Goal: Transaction & Acquisition: Register for event/course

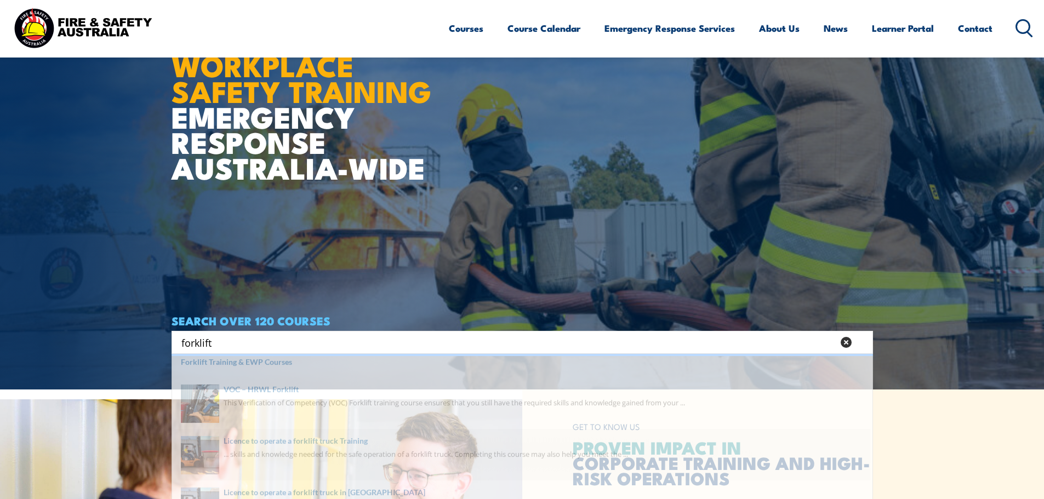
type input "forklift"
click at [382, 461] on span at bounding box center [522, 468] width 695 height 52
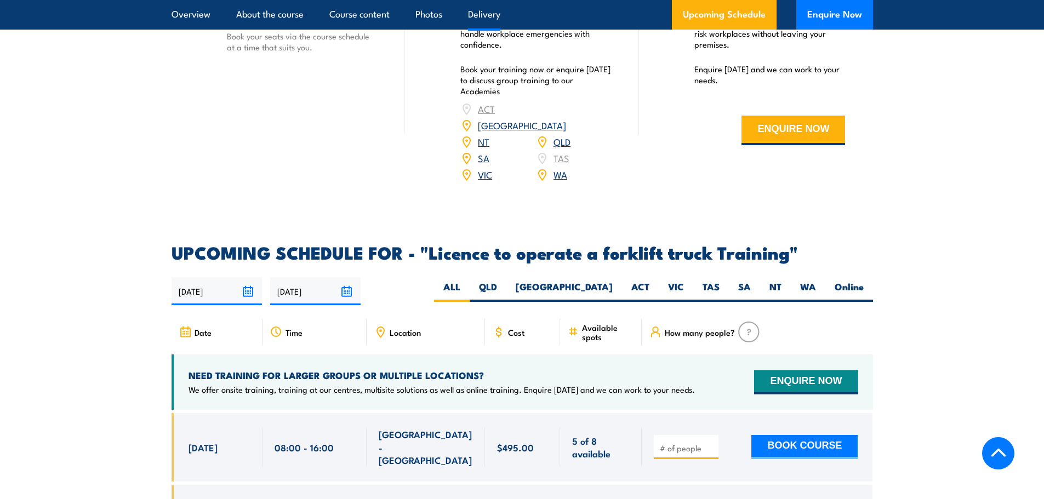
scroll to position [1645, 0]
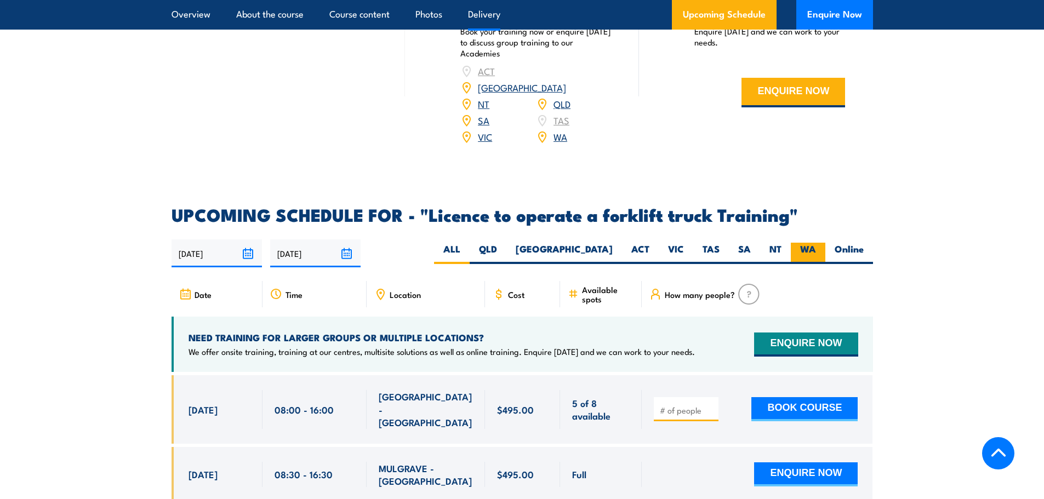
click at [801, 243] on label "WA" at bounding box center [808, 253] width 35 height 21
click at [816, 243] on input "WA" at bounding box center [819, 246] width 7 height 7
radio input "true"
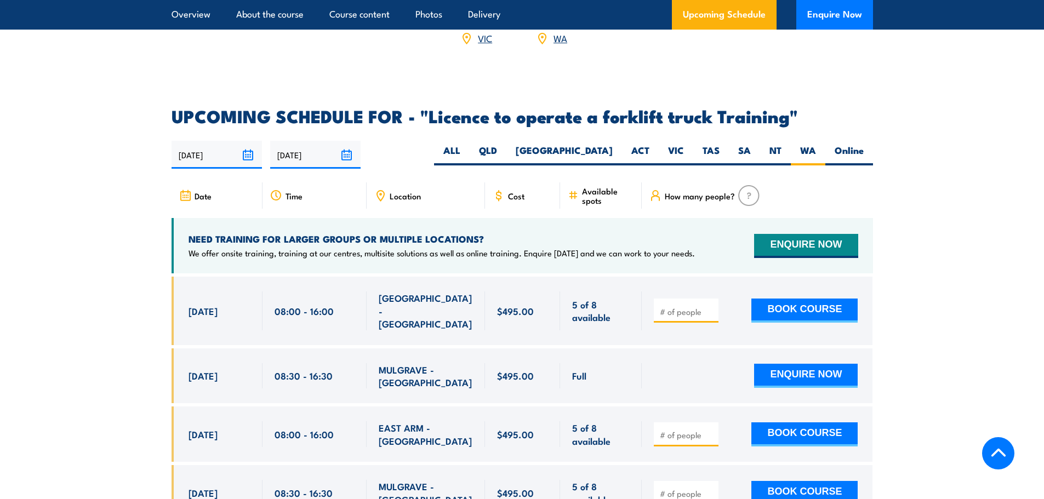
scroll to position [1754, 0]
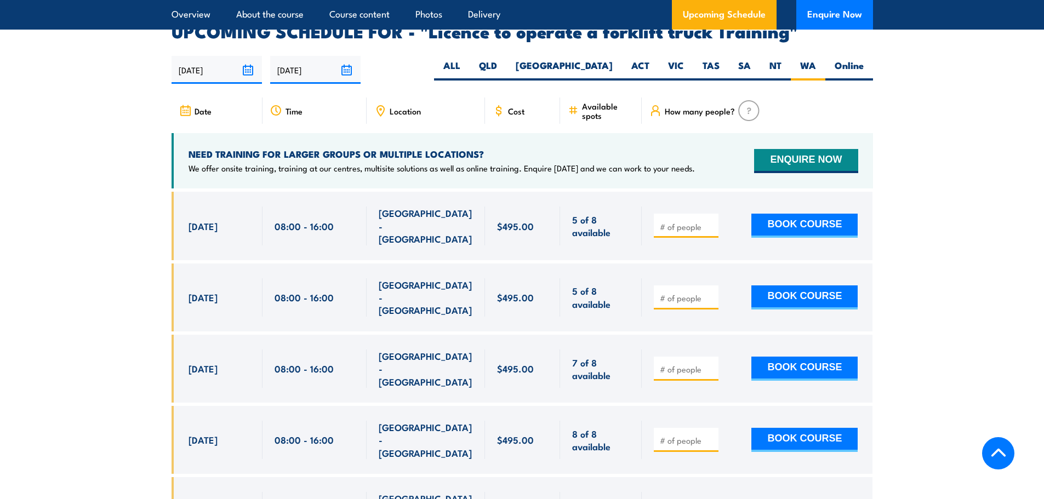
scroll to position [1835, 0]
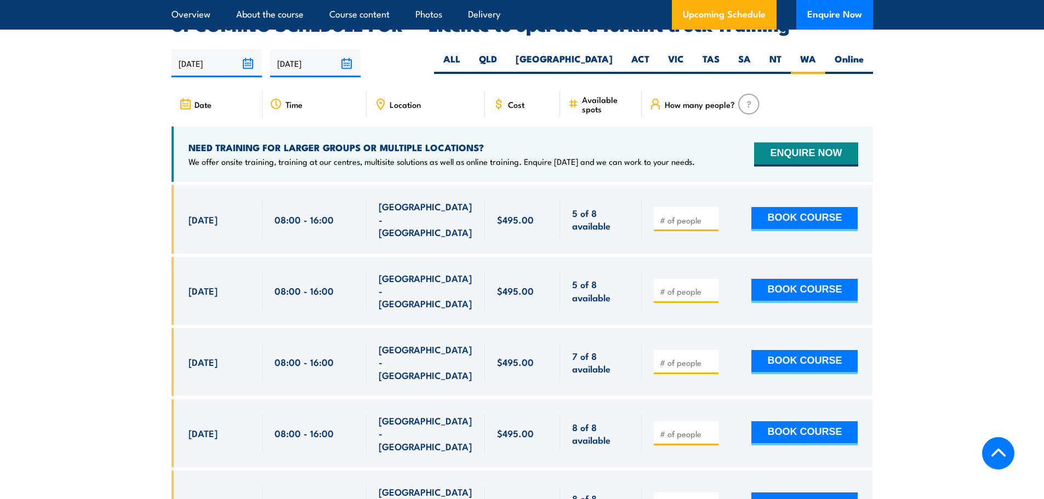
click at [666, 286] on input "number" at bounding box center [687, 291] width 55 height 11
type input "1"
click at [843, 279] on button "BOOK COURSE" at bounding box center [805, 291] width 106 height 24
click at [668, 285] on span "1" at bounding box center [686, 291] width 57 height 13
click at [676, 286] on input "1" at bounding box center [687, 291] width 55 height 11
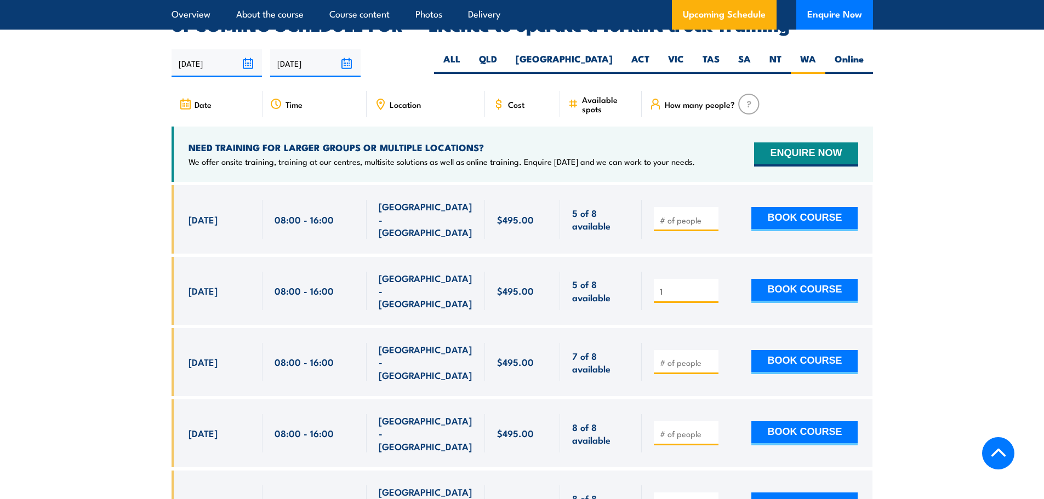
click at [976, 282] on section "UPCOMING SCHEDULE FOR - "Licence to operate a forklift truck Training" [DATE] […" at bounding box center [522, 357] width 1044 height 682
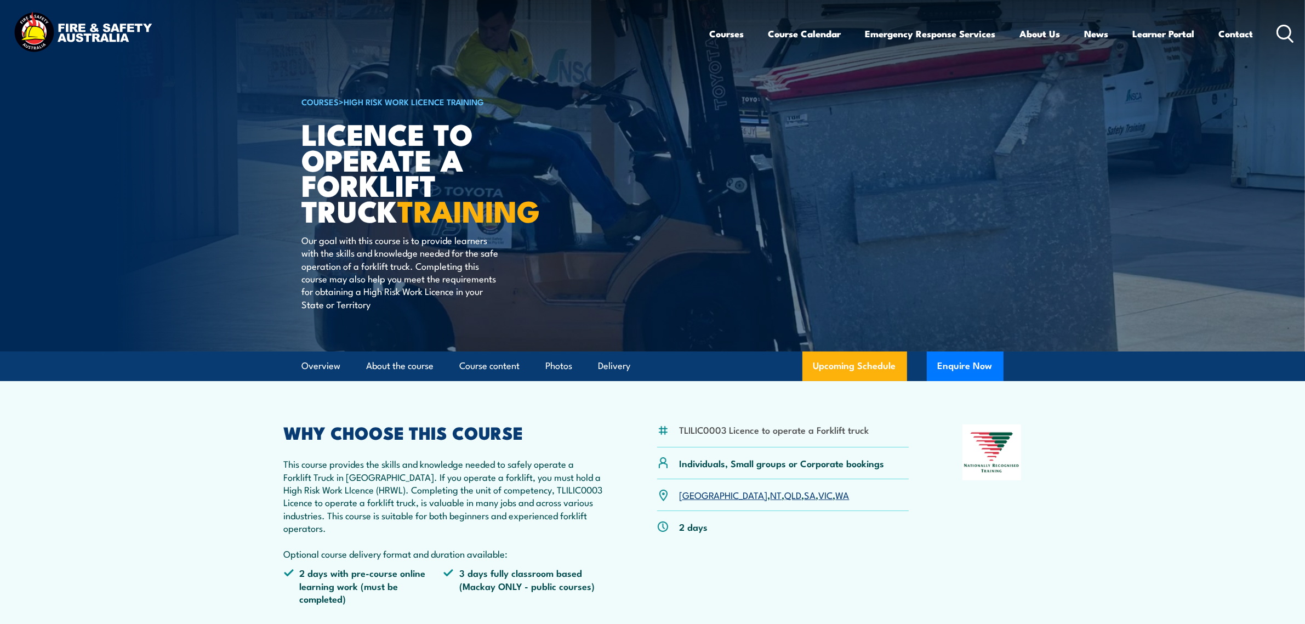
click at [189, 430] on section "TLILIC0003 Licence to operate a Forklift truck Individuals, Small groups or Cor…" at bounding box center [652, 547] width 1305 height 332
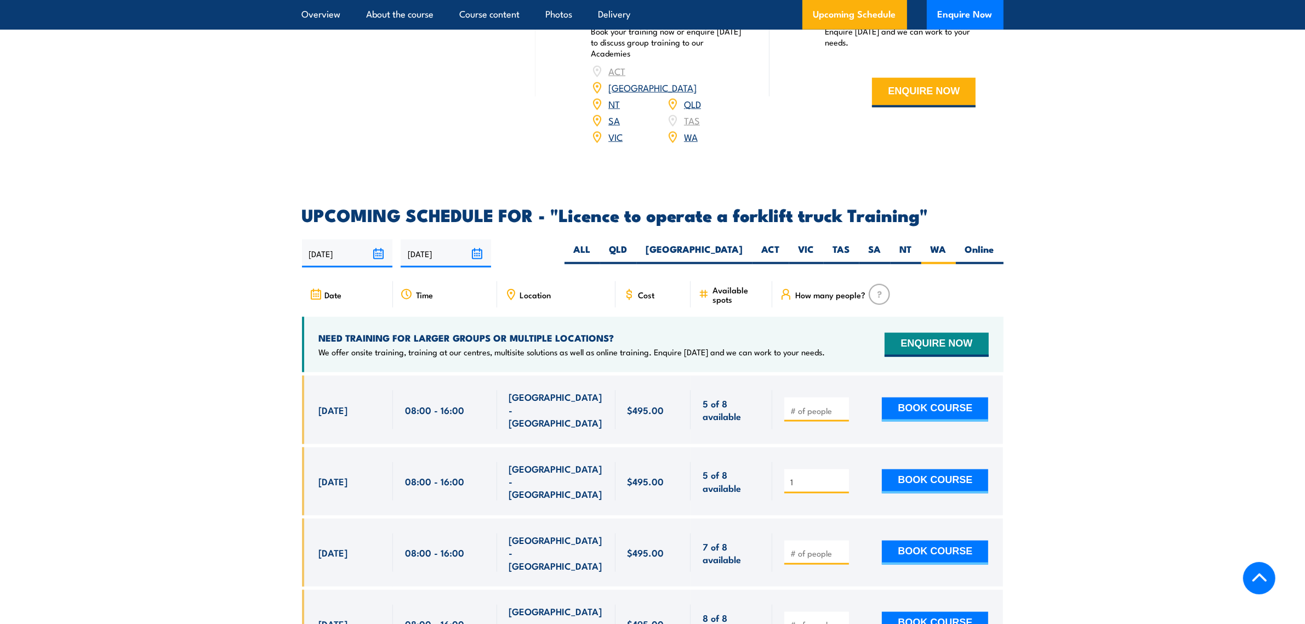
scroll to position [1713, 0]
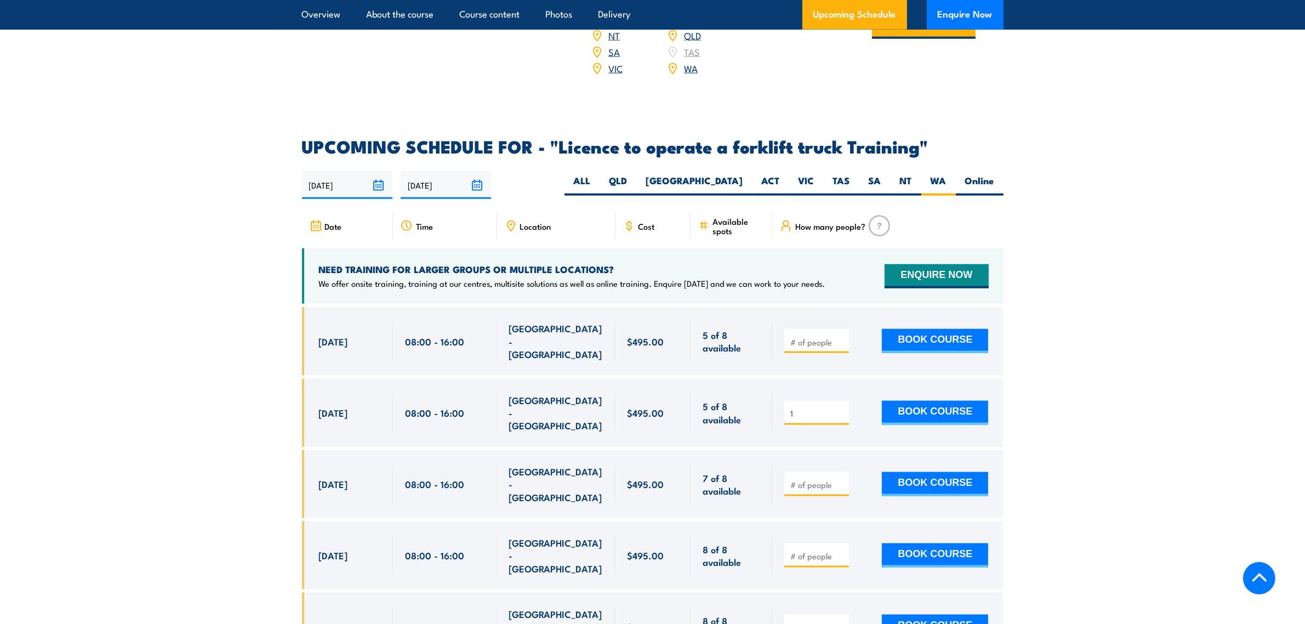
click at [19, 333] on section "UPCOMING SCHEDULE FOR - "Licence to operate a forklift truck Training" [DATE] […" at bounding box center [652, 479] width 1305 height 682
drag, startPoint x: 1186, startPoint y: 454, endPoint x: 1308, endPoint y: 400, distance: 133.5
click at [1044, 454] on section "UPCOMING SCHEDULE FOR - "Licence to operate a forklift truck Training" [DATE] […" at bounding box center [652, 479] width 1305 height 682
drag, startPoint x: 1104, startPoint y: 257, endPoint x: 713, endPoint y: 81, distance: 428.4
click at [1044, 257] on section "UPCOMING SCHEDULE FOR - "Licence to operate a forklift truck Training" [DATE] […" at bounding box center [652, 479] width 1305 height 682
